Goal: Information Seeking & Learning: Understand process/instructions

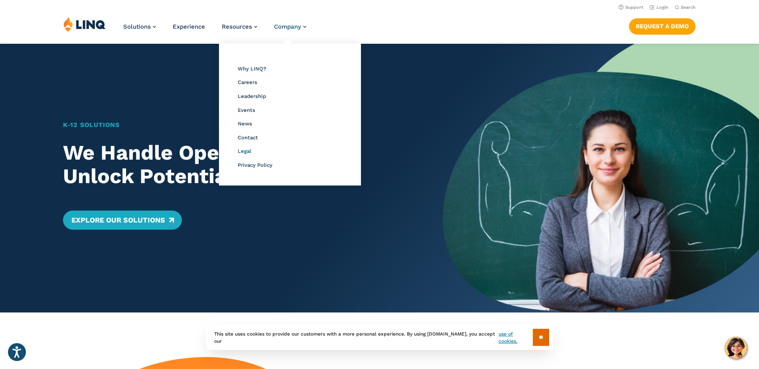
click at [245, 152] on span "Legal" at bounding box center [245, 151] width 14 height 6
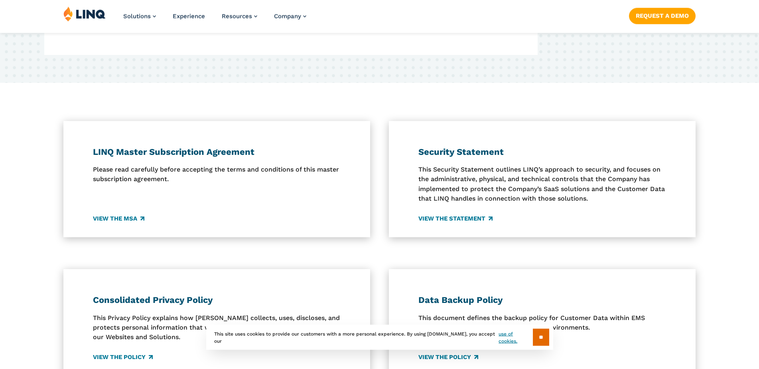
scroll to position [163, 0]
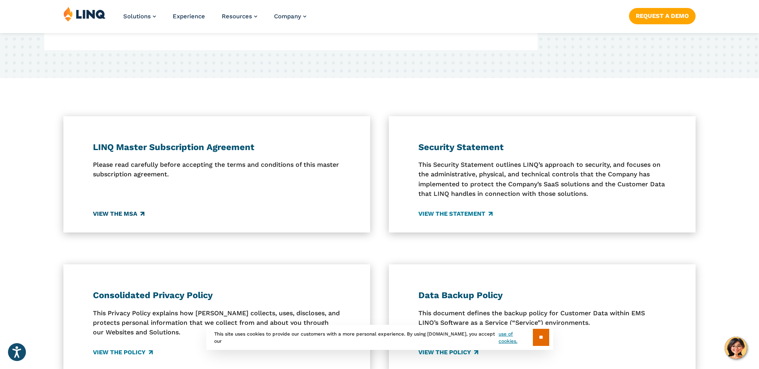
click at [132, 212] on link "View the MSA" at bounding box center [118, 214] width 51 height 9
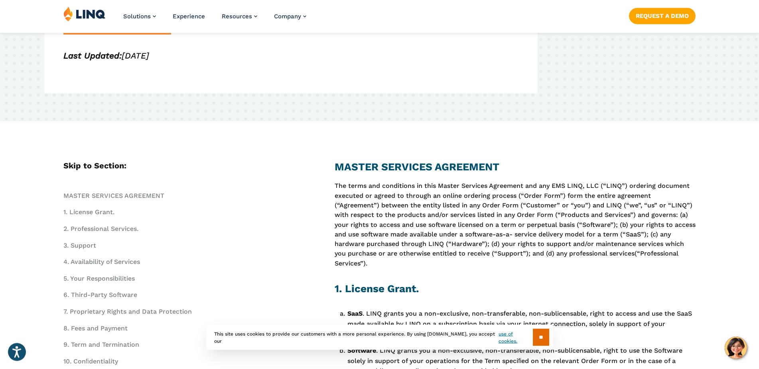
scroll to position [163, 0]
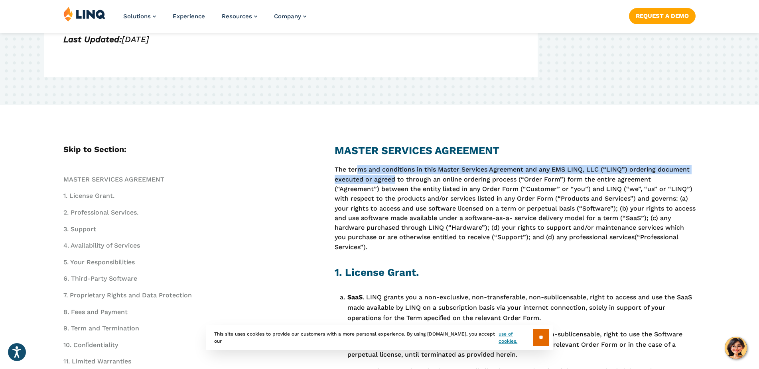
drag, startPoint x: 369, startPoint y: 171, endPoint x: 393, endPoint y: 183, distance: 27.1
click at [393, 183] on p "The terms and conditions in this Master Services Agreement and any EMS LINQ, LL…" at bounding box center [514, 208] width 361 height 87
